Goal: Navigation & Orientation: Find specific page/section

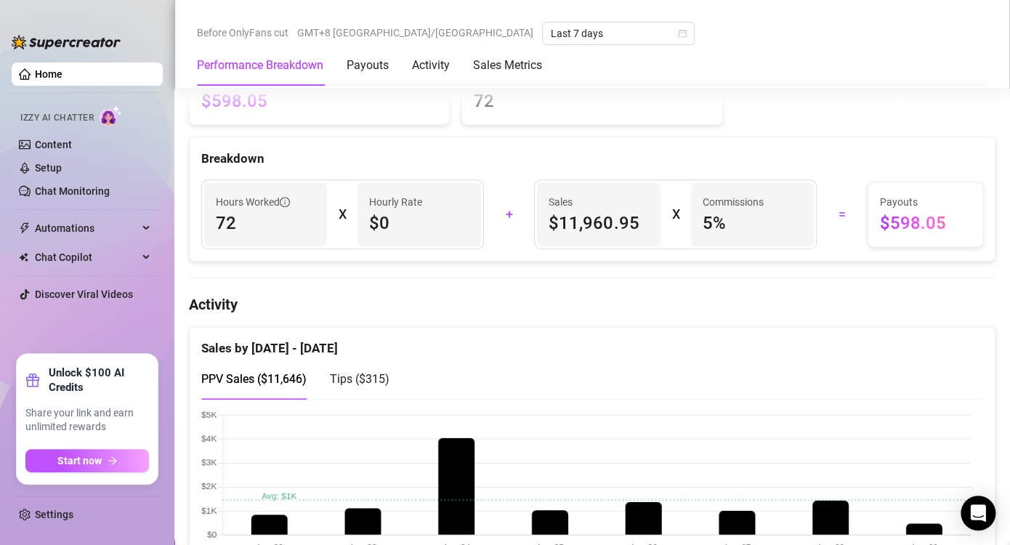
scroll to position [654, 0]
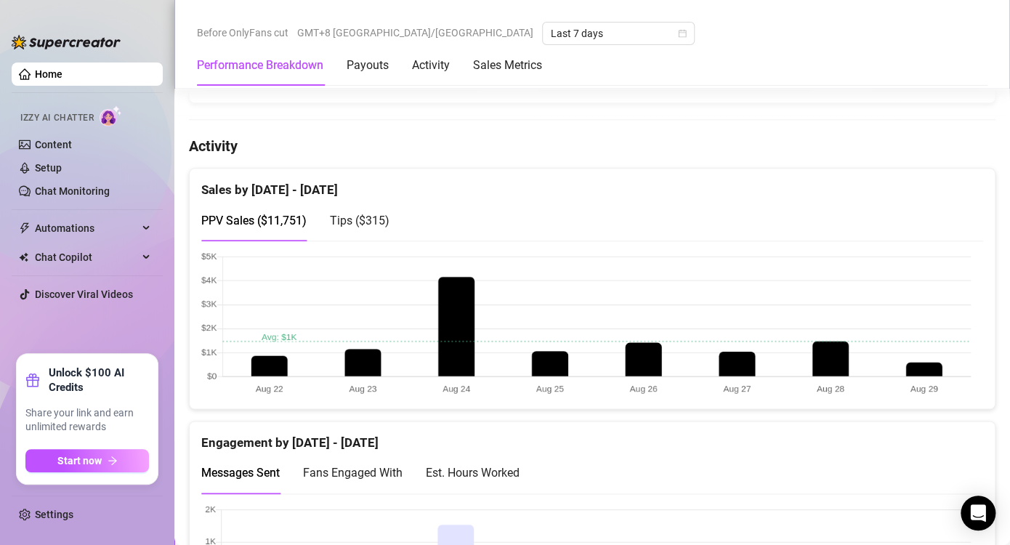
scroll to position [727, 0]
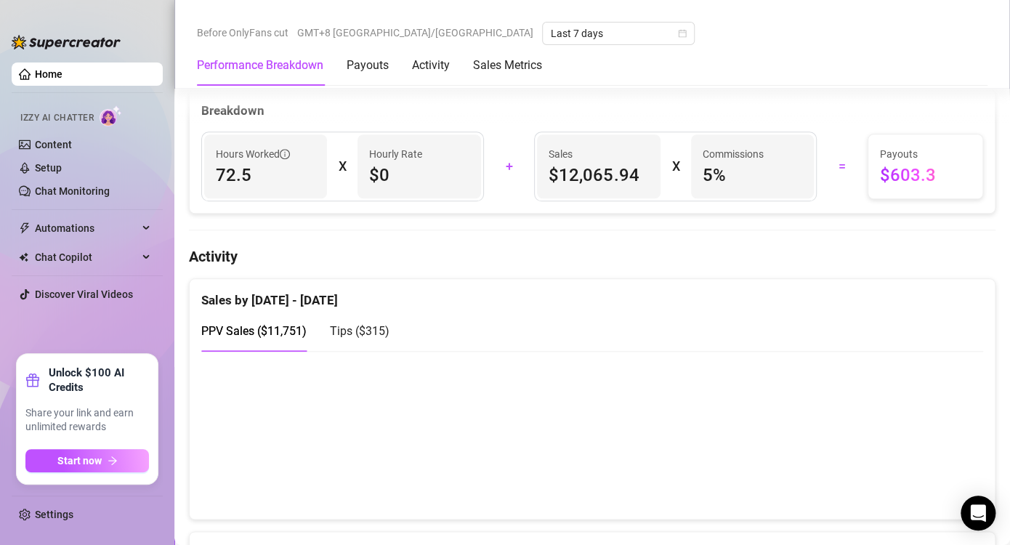
scroll to position [581, 0]
